Goal: Check status: Check status

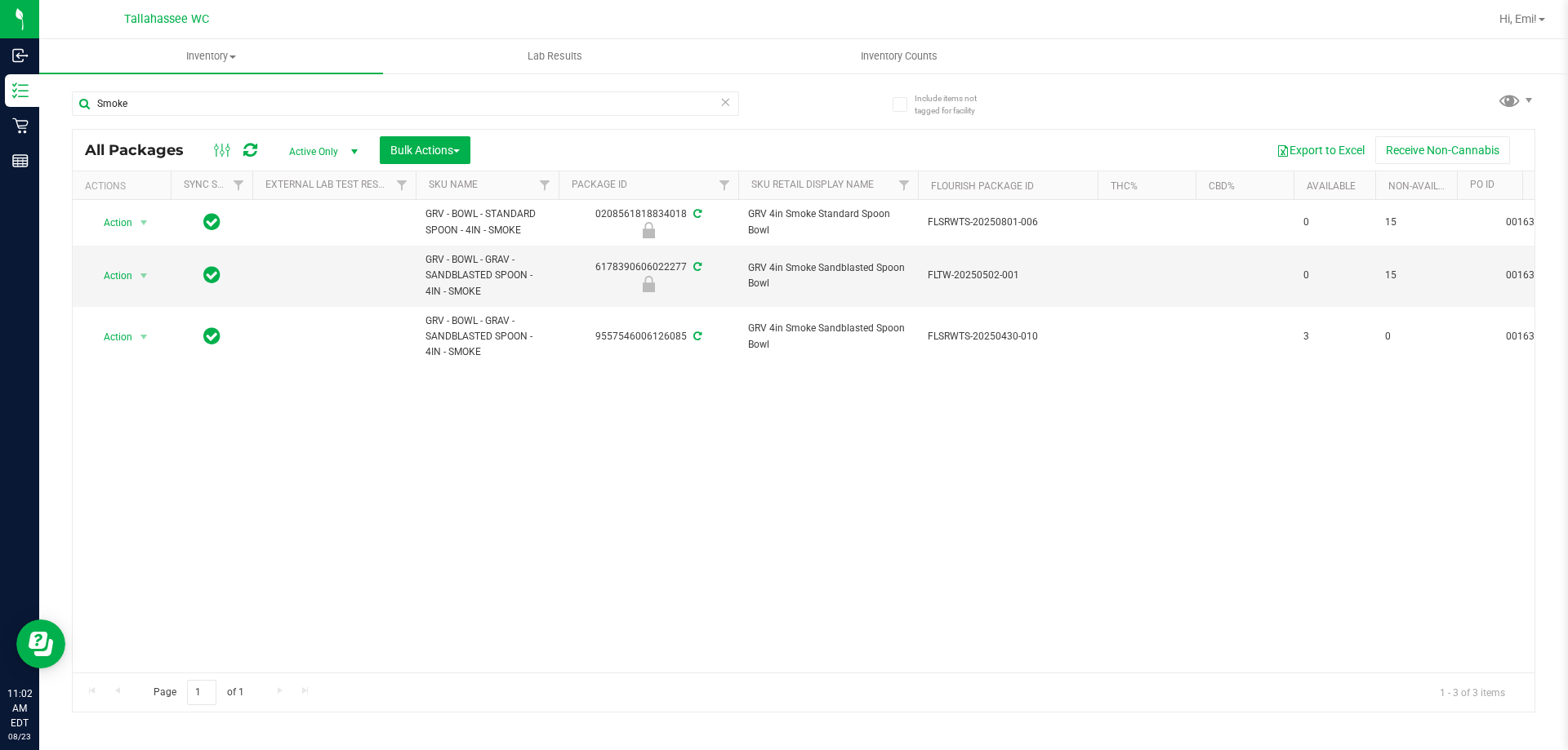
click at [729, 105] on icon at bounding box center [725, 101] width 12 height 20
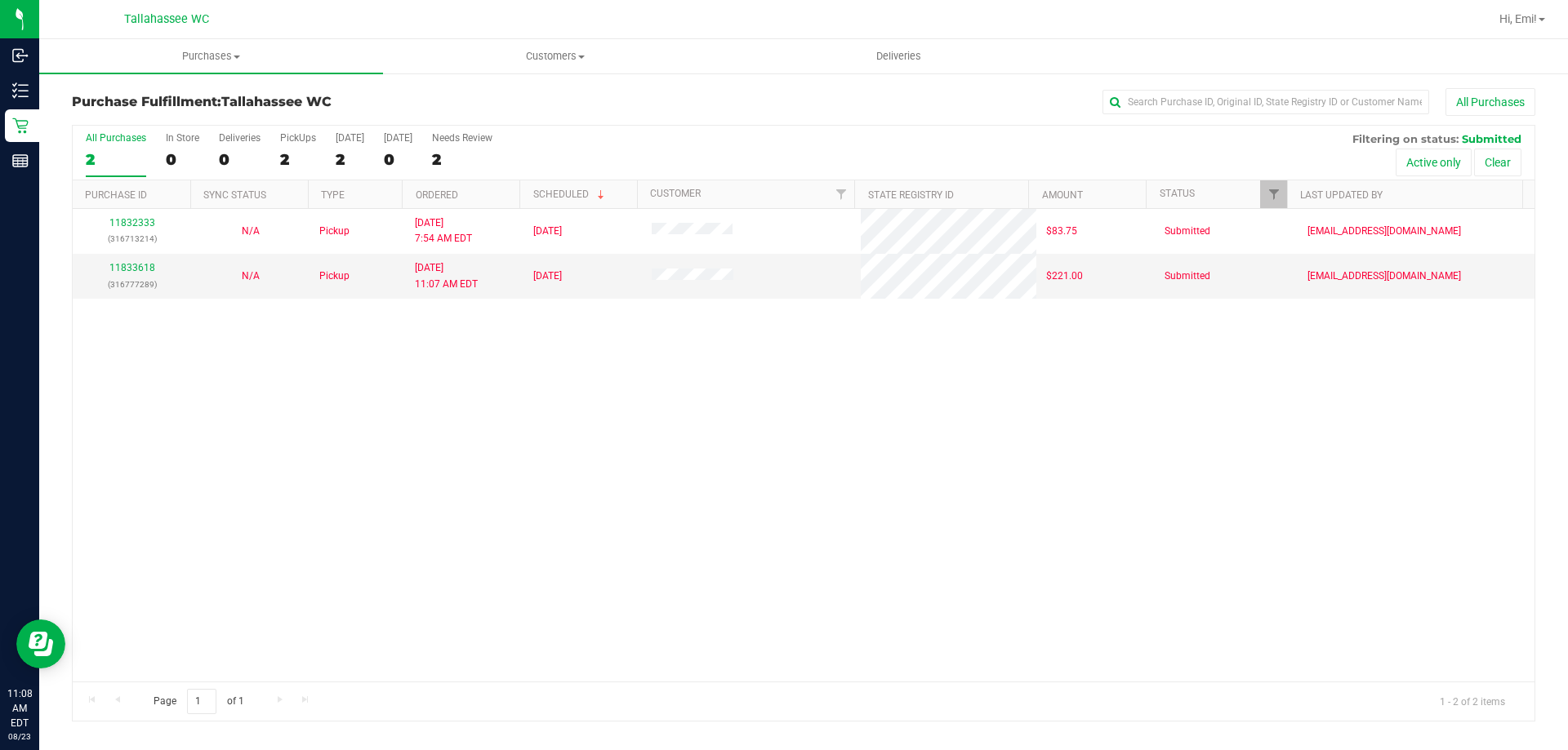
click at [1315, 534] on div "11832333 (316713214) N/A Pickup 8/23/2025 7:54 AM EDT 8/23/2025 $83.75 Submitte…" at bounding box center [803, 445] width 1462 height 473
